Goal: Transaction & Acquisition: Purchase product/service

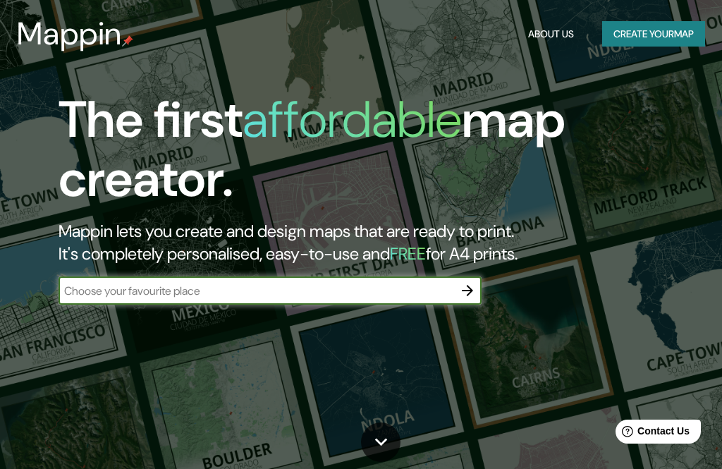
click at [666, 35] on button "Create your map" at bounding box center [653, 34] width 103 height 26
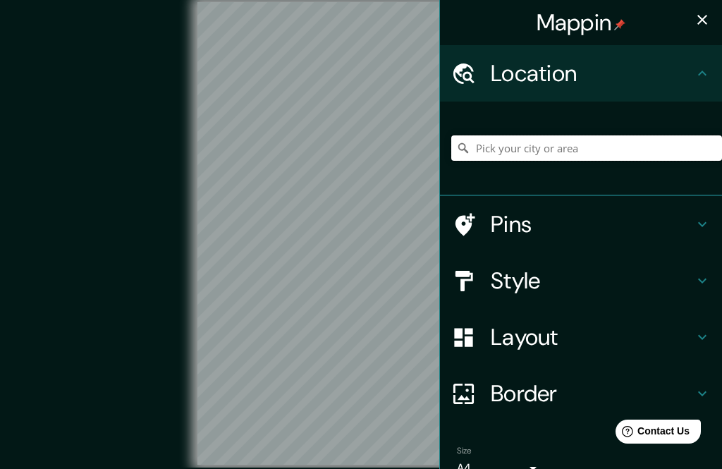
click at [570, 140] on input "Pick your city or area" at bounding box center [586, 147] width 271 height 25
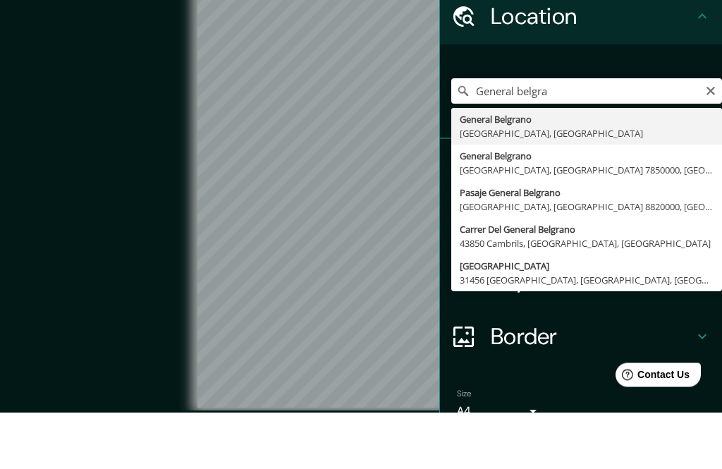
type input "General Belgrano, [GEOGRAPHIC_DATA], [GEOGRAPHIC_DATA]"
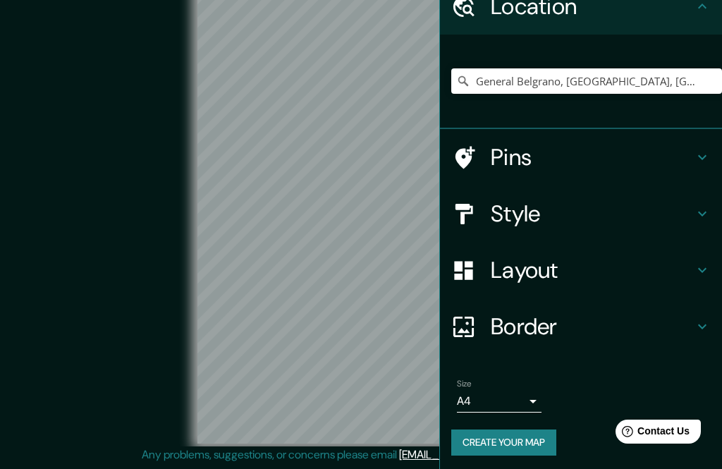
scroll to position [66, 0]
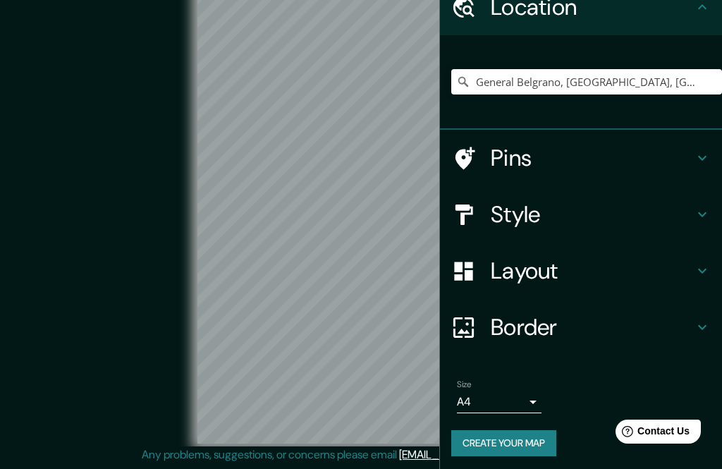
click at [555, 326] on h4 "Border" at bounding box center [592, 327] width 203 height 28
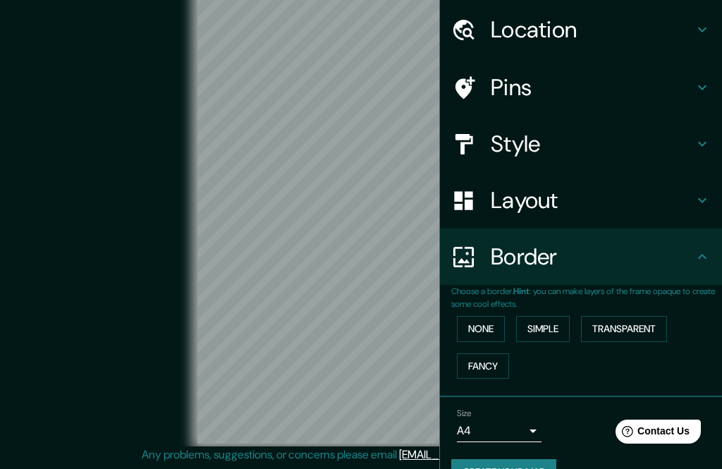
click at [555, 323] on button "Simple" at bounding box center [543, 329] width 54 height 26
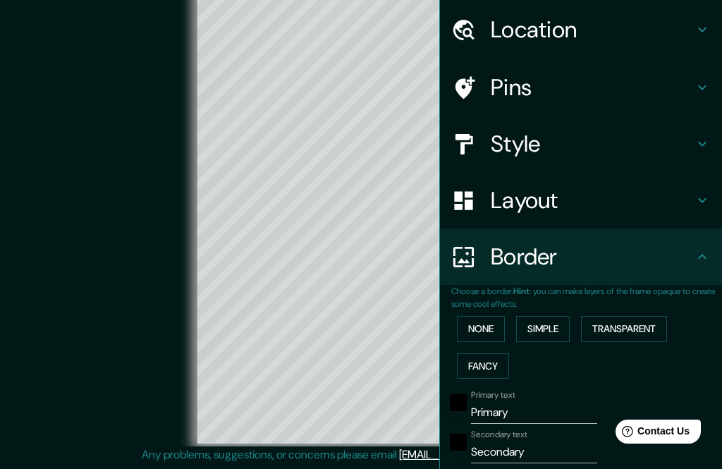
scroll to position [55, 0]
click at [490, 319] on button "None" at bounding box center [481, 329] width 48 height 26
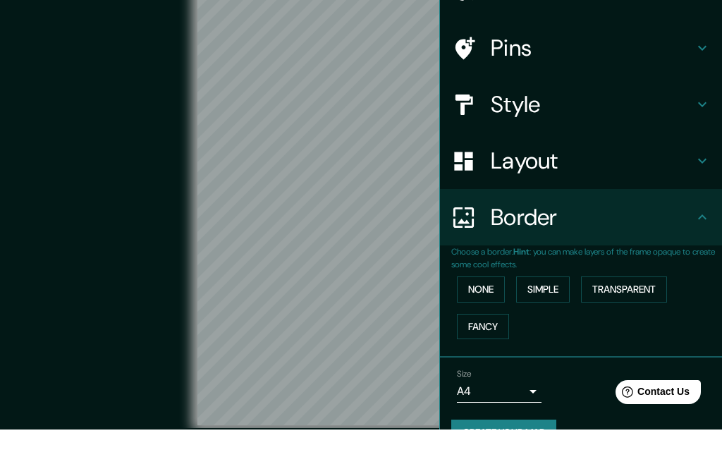
scroll to position [42, 0]
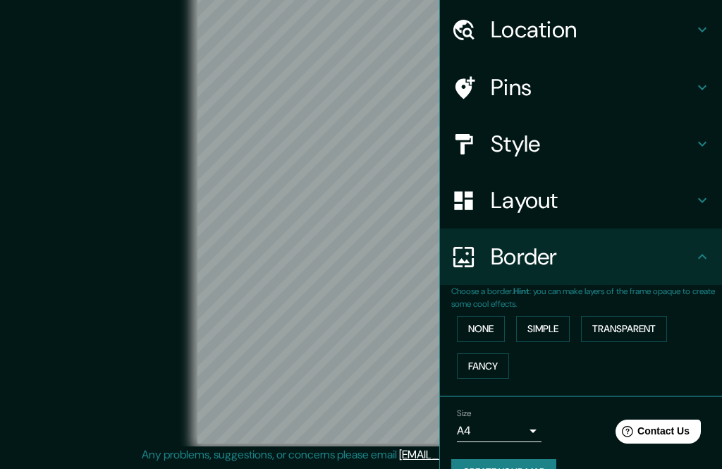
click at [577, 204] on h4 "Layout" at bounding box center [592, 200] width 203 height 28
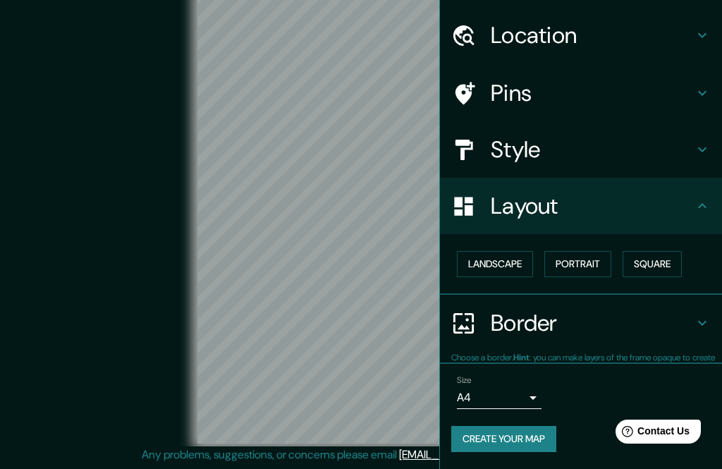
scroll to position [34, 0]
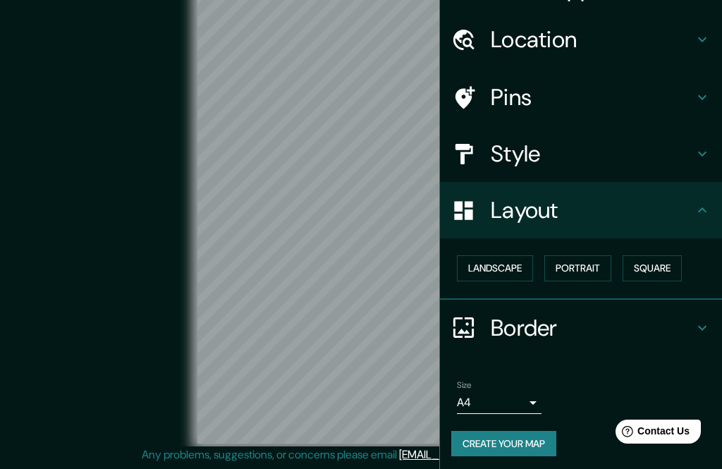
click at [593, 266] on button "Portrait" at bounding box center [577, 268] width 67 height 26
click at [580, 269] on button "Portrait" at bounding box center [577, 268] width 67 height 26
click at [657, 266] on button "Square" at bounding box center [651, 268] width 59 height 26
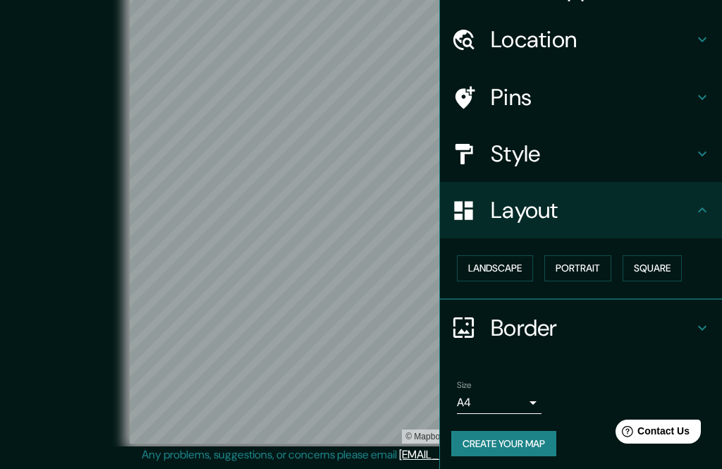
click at [542, 318] on h4 "Border" at bounding box center [592, 328] width 203 height 28
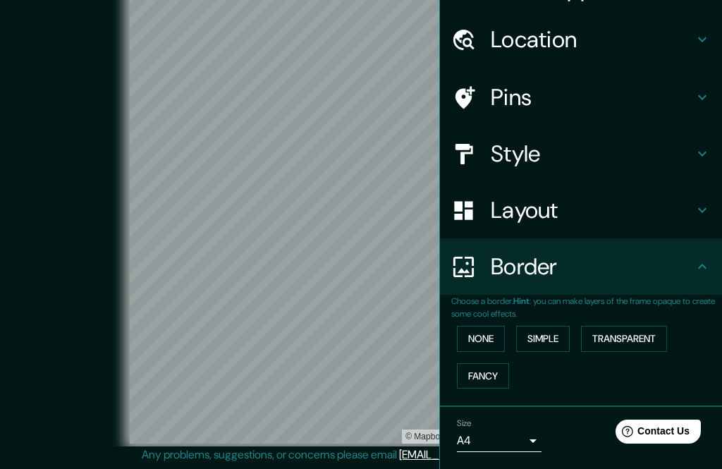
click at [632, 331] on button "Transparent" at bounding box center [624, 339] width 86 height 26
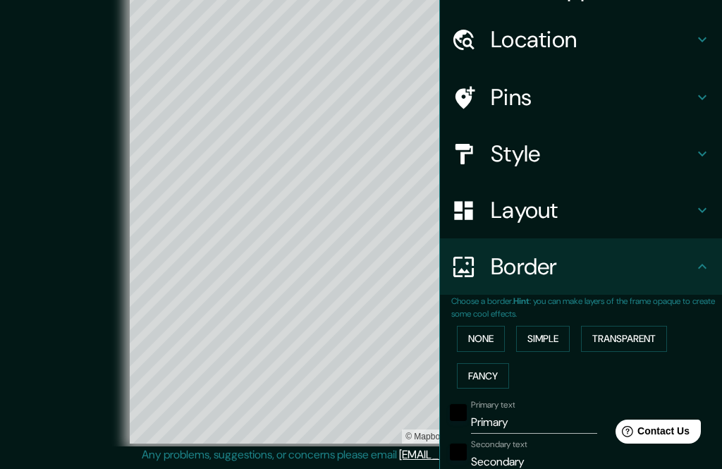
click at [642, 340] on button "Transparent" at bounding box center [624, 339] width 86 height 26
type input "315"
type input "52"
click at [497, 368] on button "Fancy" at bounding box center [483, 376] width 52 height 26
click at [490, 337] on button "None" at bounding box center [481, 339] width 48 height 26
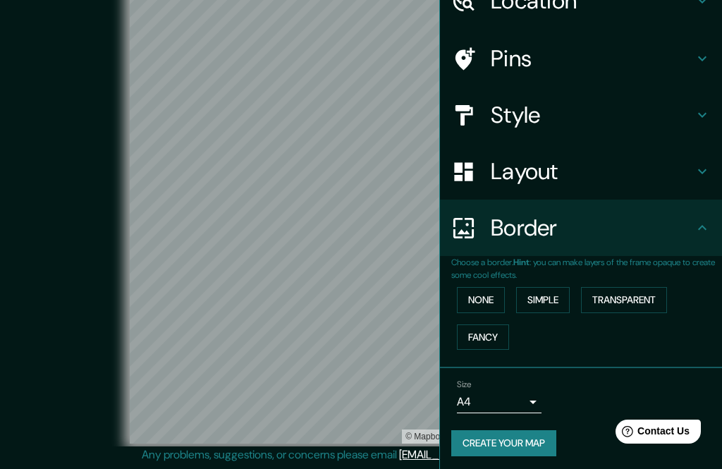
scroll to position [72, 0]
click at [422, 433] on link "© Mapbox" at bounding box center [424, 436] width 39 height 10
click at [540, 433] on button "Create your map" at bounding box center [503, 444] width 105 height 26
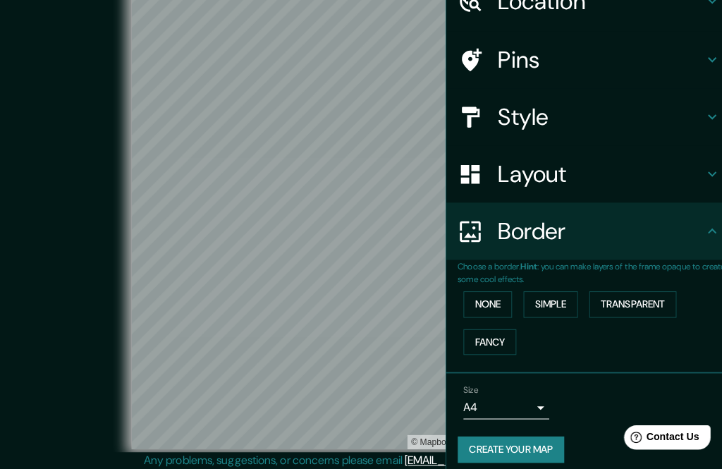
click at [531, 441] on button "Create your map" at bounding box center [503, 444] width 105 height 26
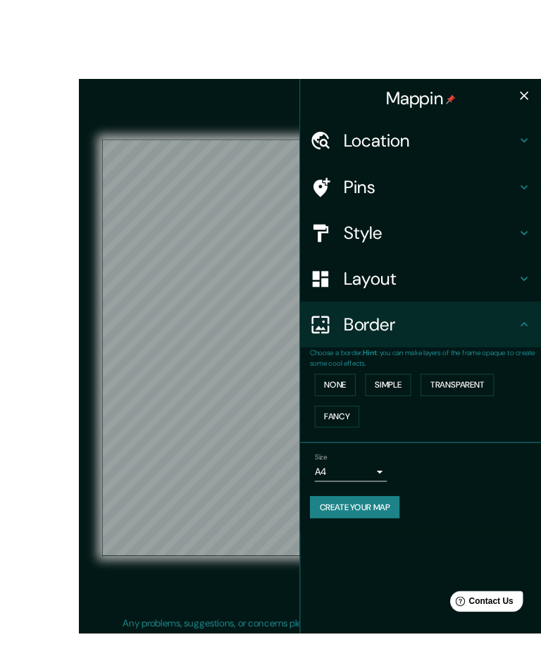
scroll to position [1, 0]
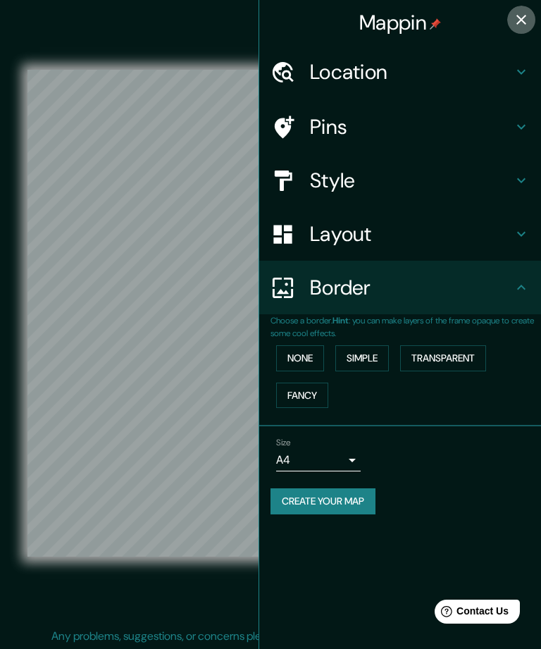
click at [515, 24] on icon "button" at bounding box center [521, 19] width 17 height 17
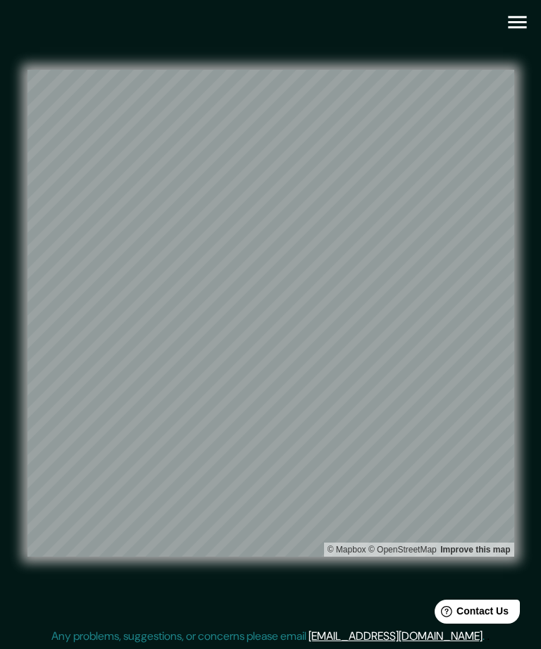
click at [516, 22] on icon "button" at bounding box center [517, 22] width 18 height 13
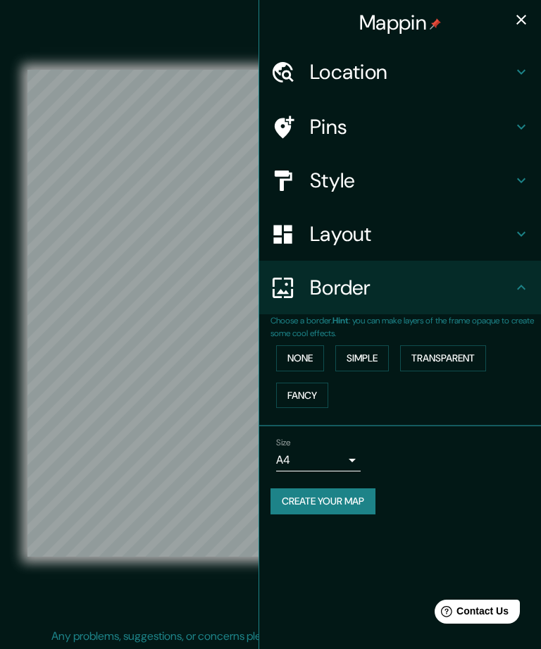
click at [380, 226] on h4 "Layout" at bounding box center [411, 233] width 203 height 25
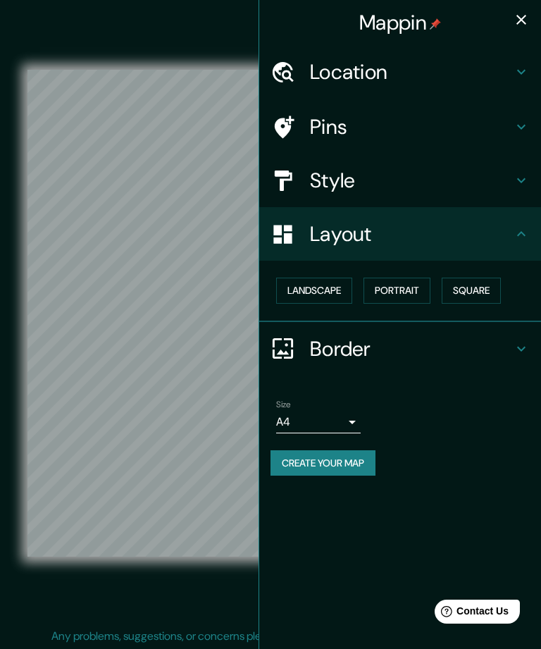
click at [331, 285] on button "Landscape" at bounding box center [314, 291] width 76 height 26
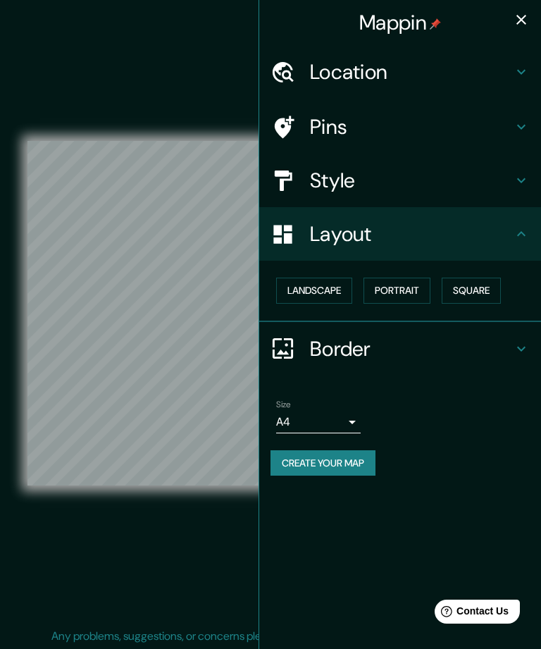
click at [491, 285] on button "Square" at bounding box center [471, 291] width 59 height 26
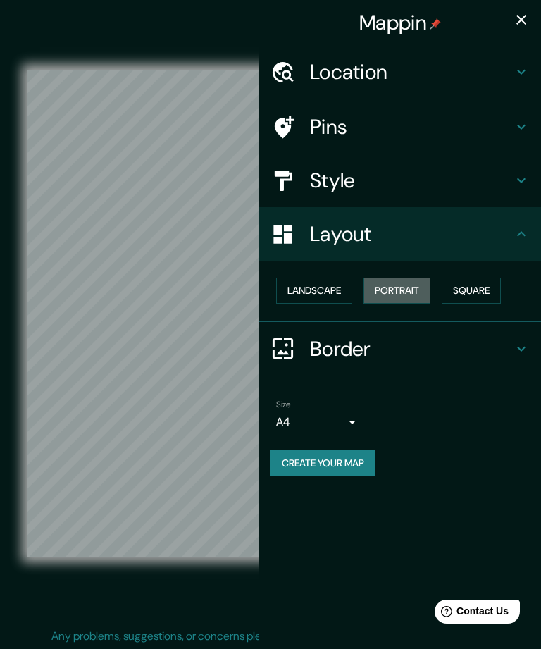
click at [406, 288] on button "Portrait" at bounding box center [397, 291] width 67 height 26
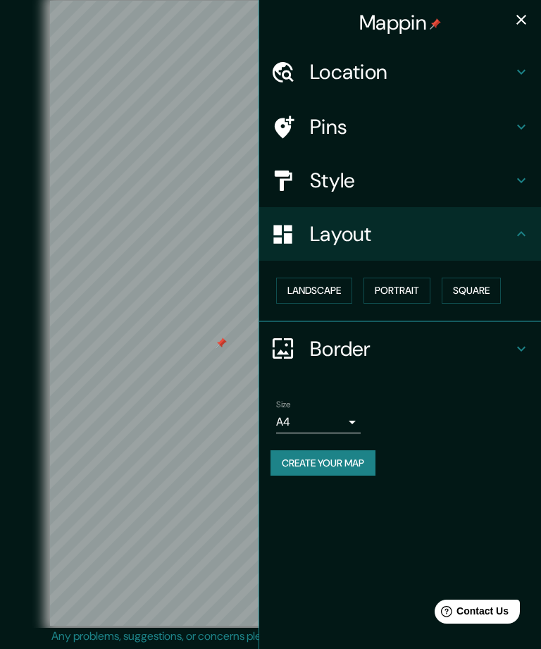
click at [524, 11] on icon "button" at bounding box center [521, 19] width 17 height 17
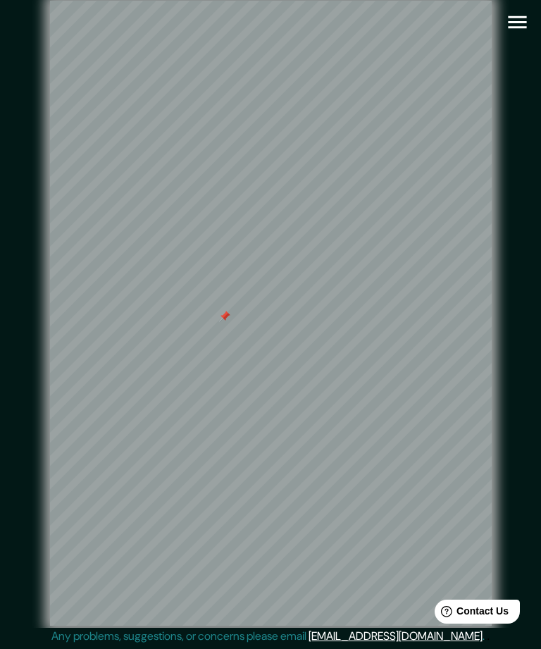
click at [226, 322] on div at bounding box center [224, 316] width 11 height 11
